Goal: Ask a question: Seek information or help from site administrators or community

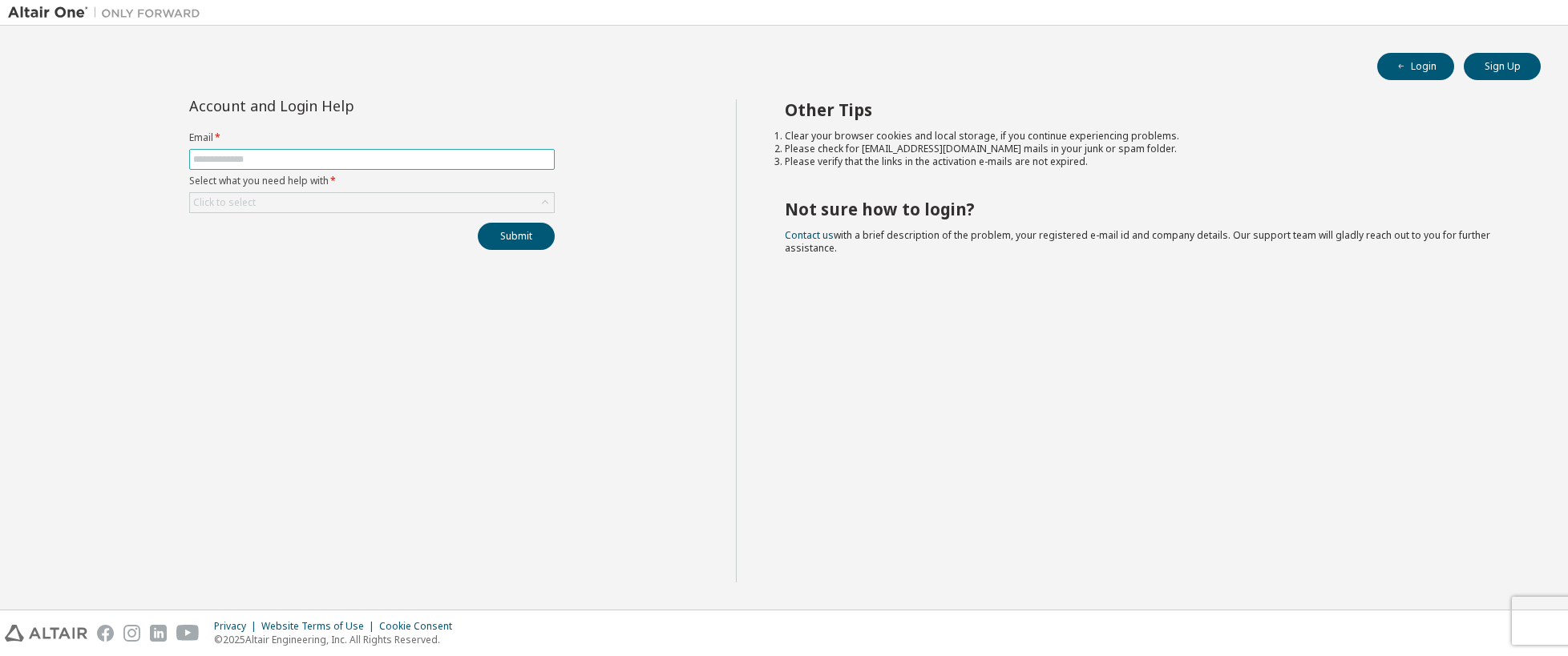
click at [251, 157] on input "text" at bounding box center [372, 160] width 358 height 13
type input "**********"
click at [279, 198] on div "Click to select" at bounding box center [372, 203] width 364 height 19
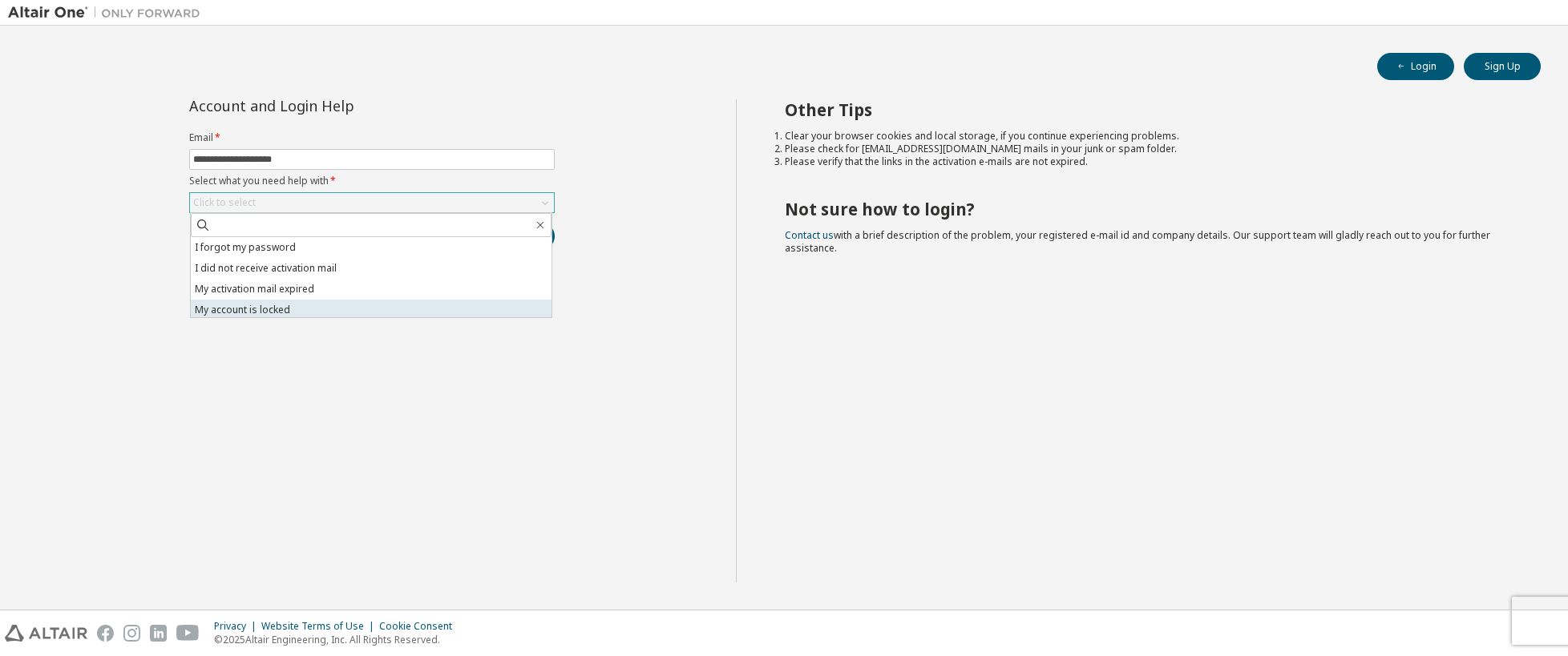
click at [335, 305] on li "My account is locked" at bounding box center [371, 310] width 361 height 21
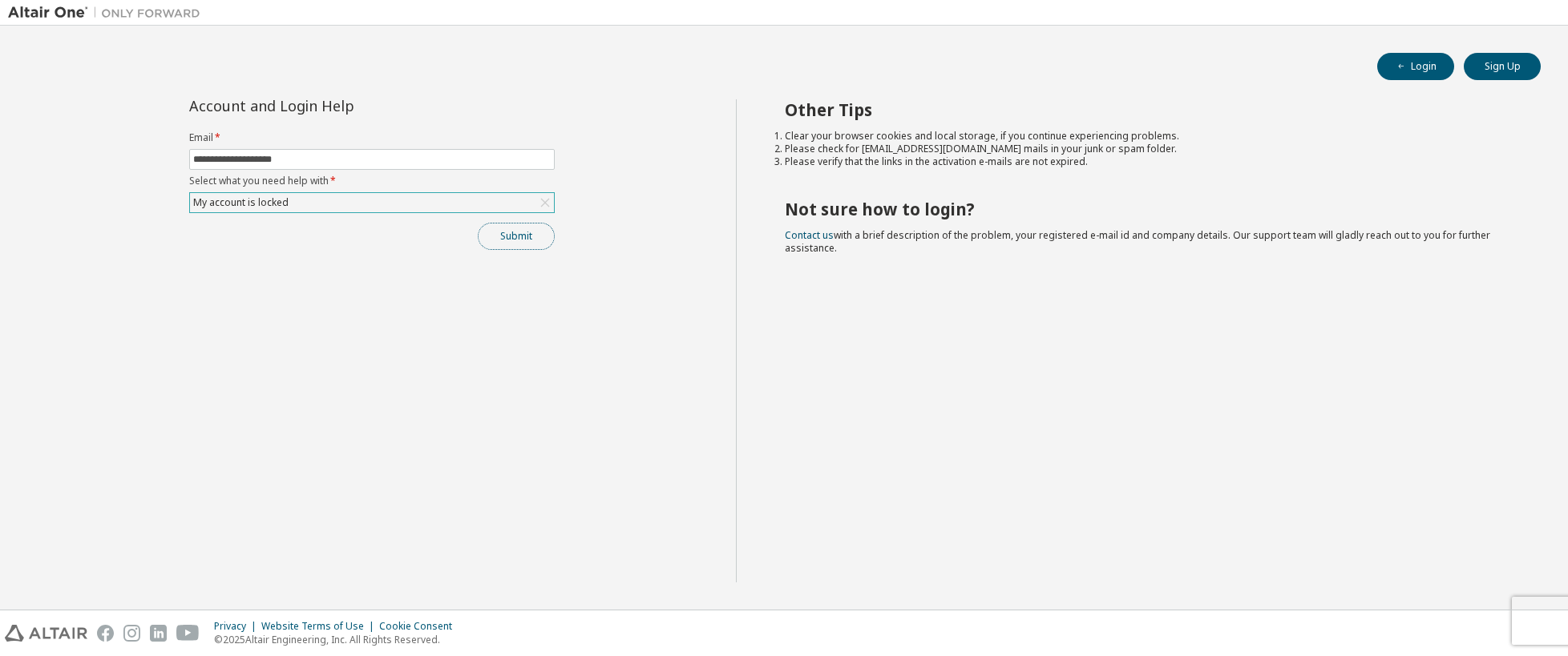
click at [510, 237] on button "Submit" at bounding box center [516, 236] width 77 height 27
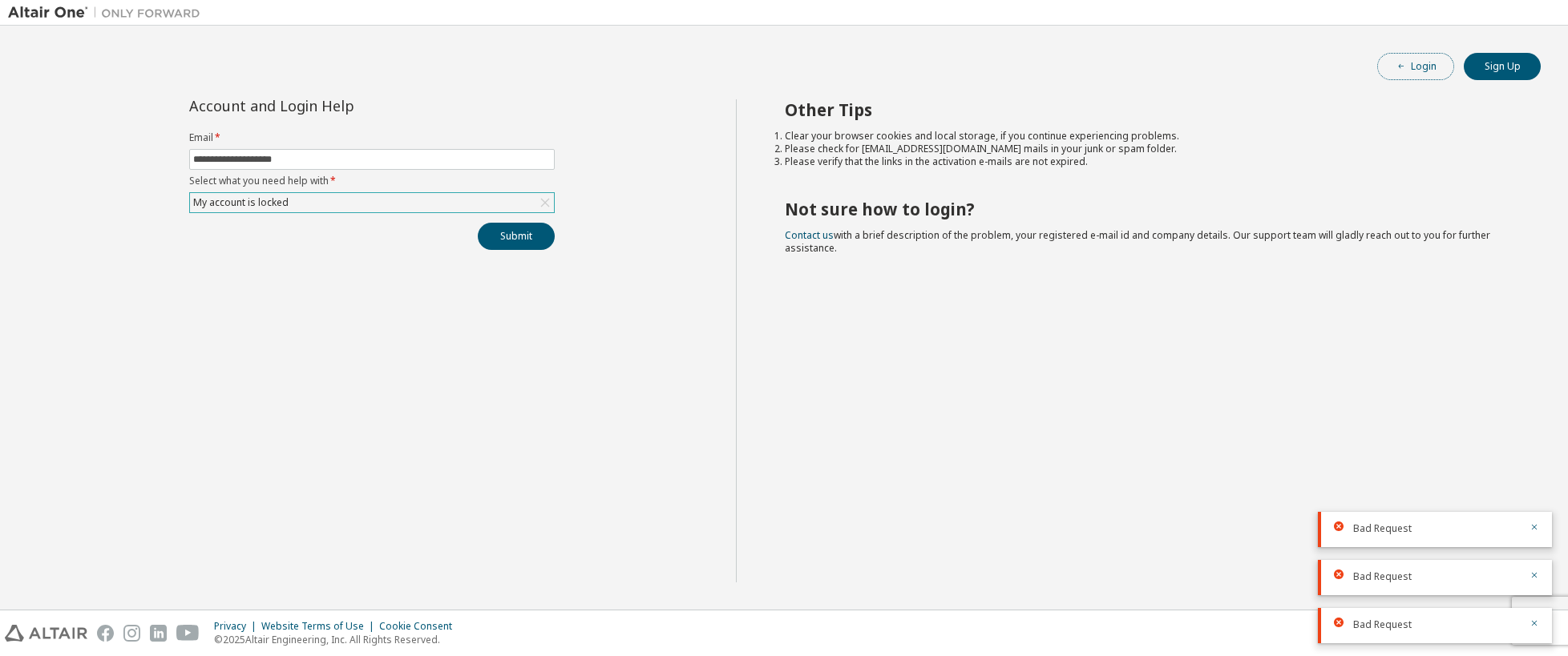
click at [1407, 66] on span "button" at bounding box center [1402, 67] width 13 height 13
